Goal: Task Accomplishment & Management: Complete application form

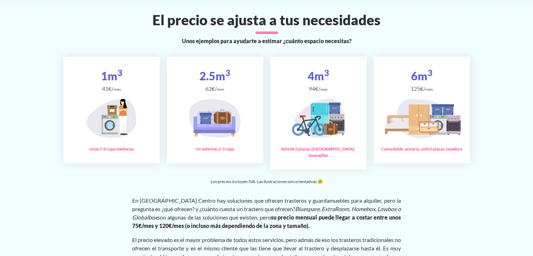
scroll to position [1213, 0]
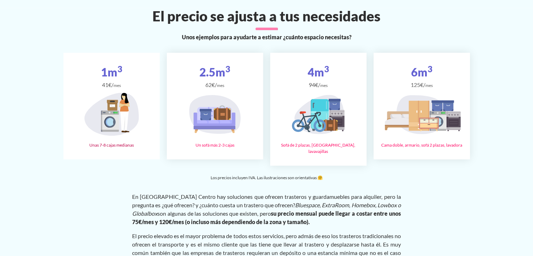
click at [119, 103] on icon at bounding box center [111, 113] width 55 height 43
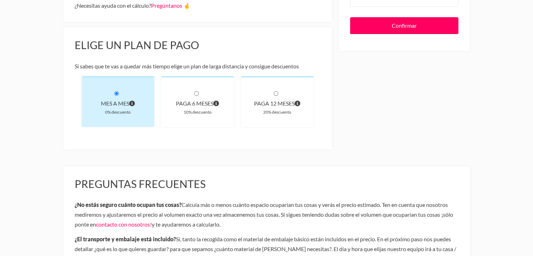
scroll to position [207, 0]
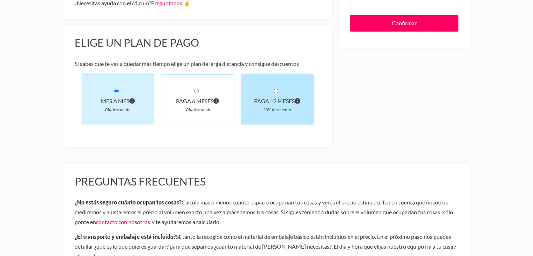
click at [269, 108] on div "20% descuento" at bounding box center [277, 109] width 50 height 7
radio input "true"
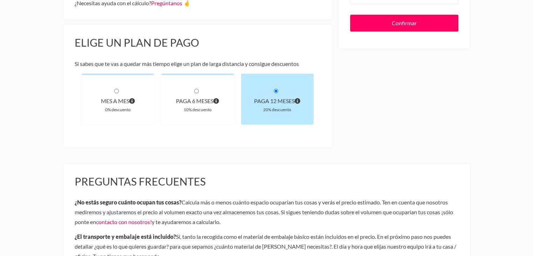
click at [271, 113] on div "paga 12 meses 20% descuento" at bounding box center [277, 99] width 73 height 51
